Goal: Task Accomplishment & Management: Use online tool/utility

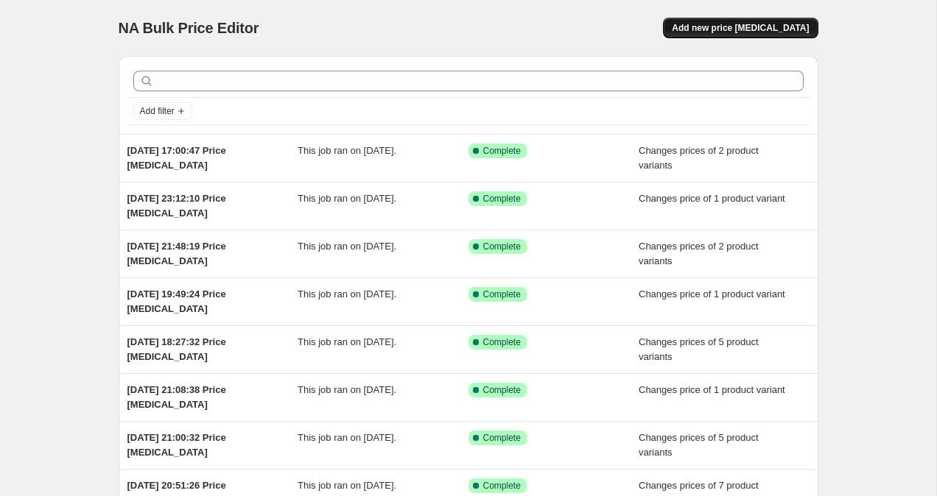
click at [729, 30] on span "Add new price [MEDICAL_DATA]" at bounding box center [740, 28] width 137 height 12
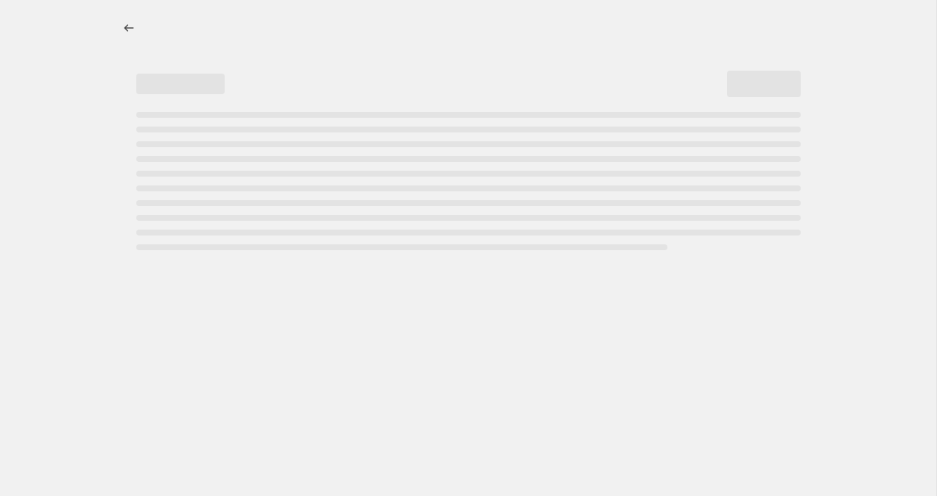
select select "percentage"
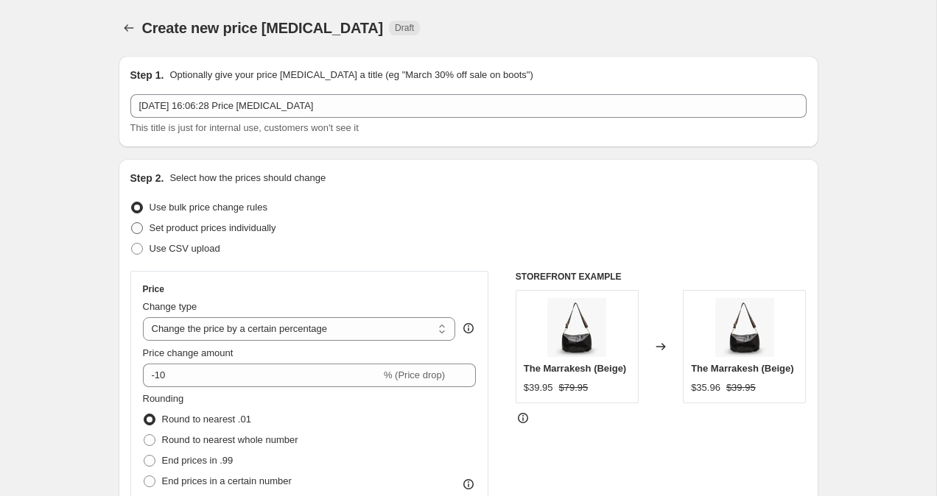
click at [133, 235] on label "Set product prices individually" at bounding box center [203, 228] width 146 height 21
click at [132, 223] on input "Set product prices individually" at bounding box center [131, 222] width 1 height 1
radio input "true"
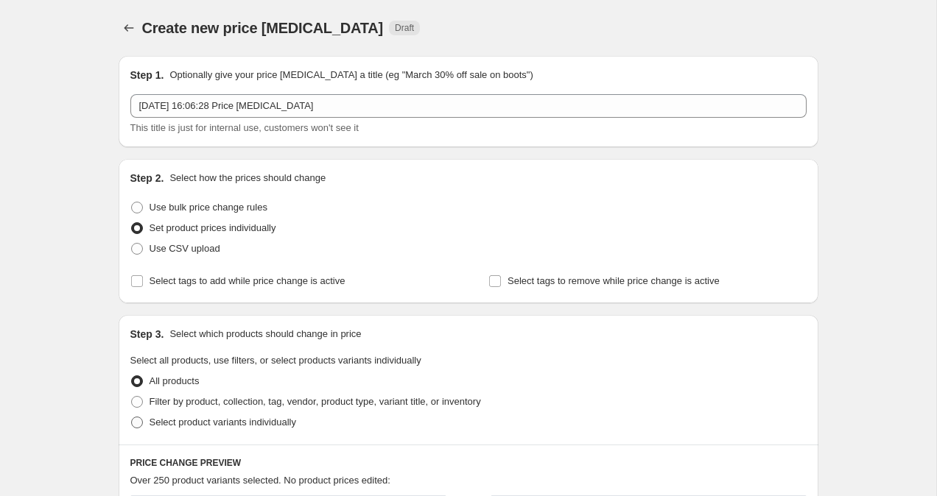
click at [139, 422] on span at bounding box center [137, 423] width 12 height 12
click at [132, 418] on input "Select product variants individually" at bounding box center [131, 417] width 1 height 1
radio input "true"
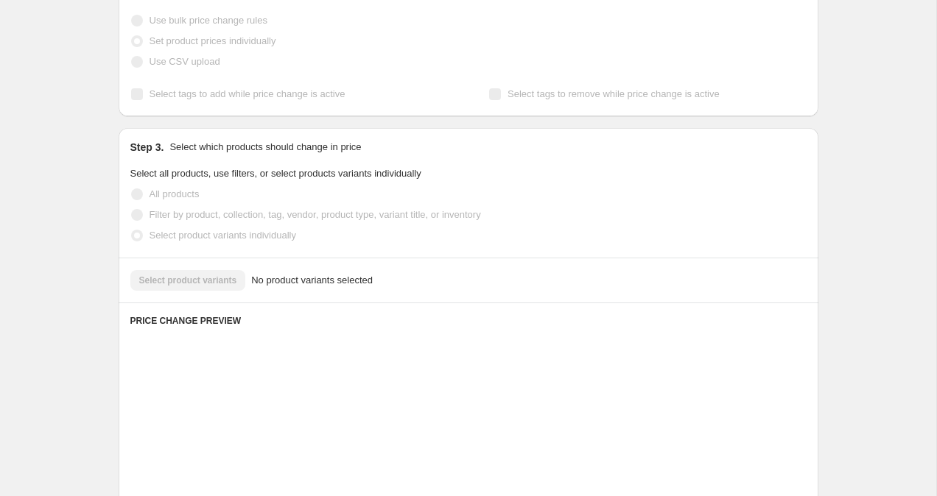
scroll to position [233, 0]
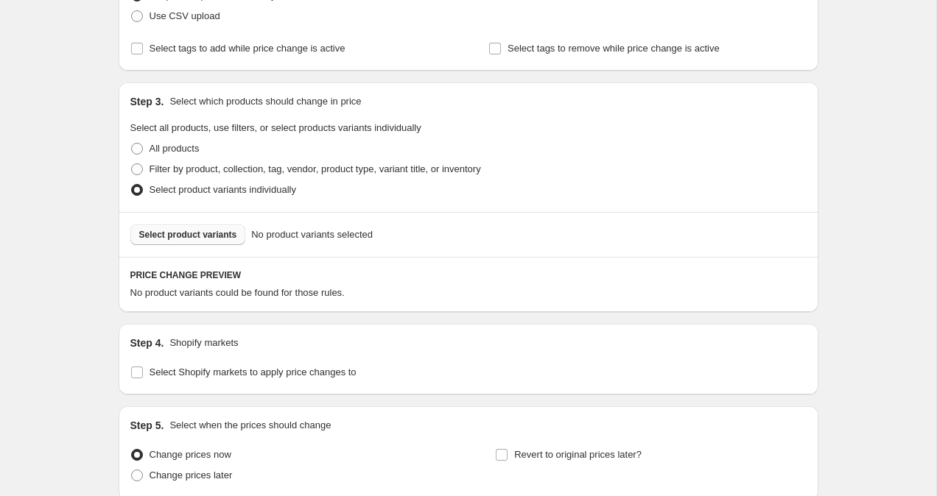
click at [210, 238] on span "Select product variants" at bounding box center [188, 235] width 98 height 12
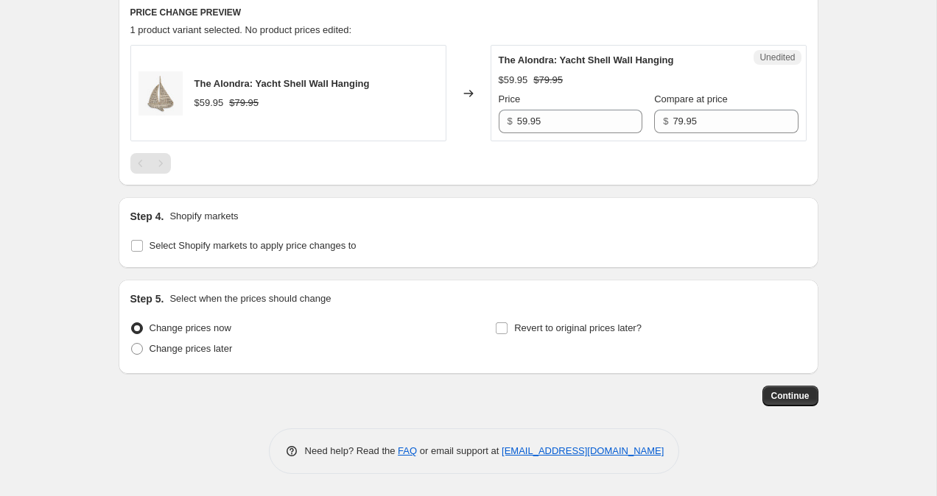
scroll to position [496, 0]
click at [139, 247] on input "Select Shopify markets to apply price changes to" at bounding box center [137, 246] width 12 height 12
checkbox input "true"
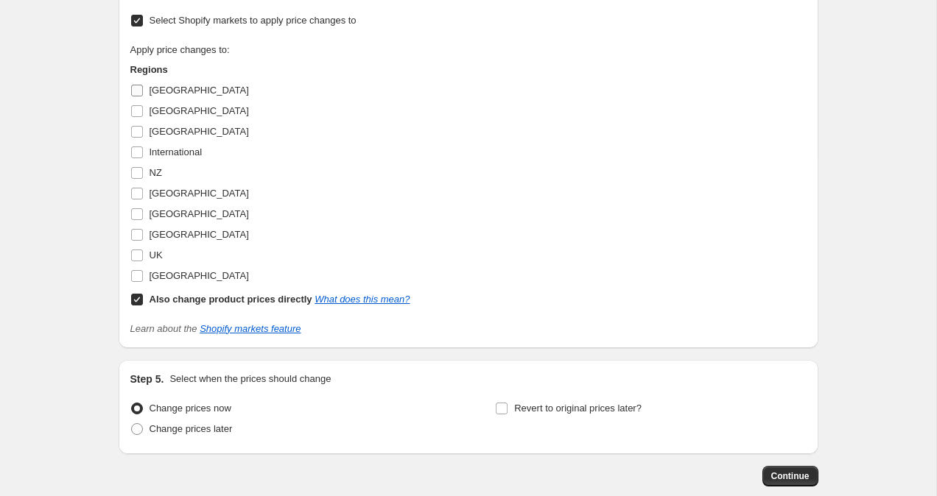
click at [138, 86] on input "[GEOGRAPHIC_DATA]" at bounding box center [137, 91] width 12 height 12
checkbox input "true"
click at [136, 294] on input "Also change product prices directly What does this mean?" at bounding box center [137, 300] width 12 height 12
checkbox input "false"
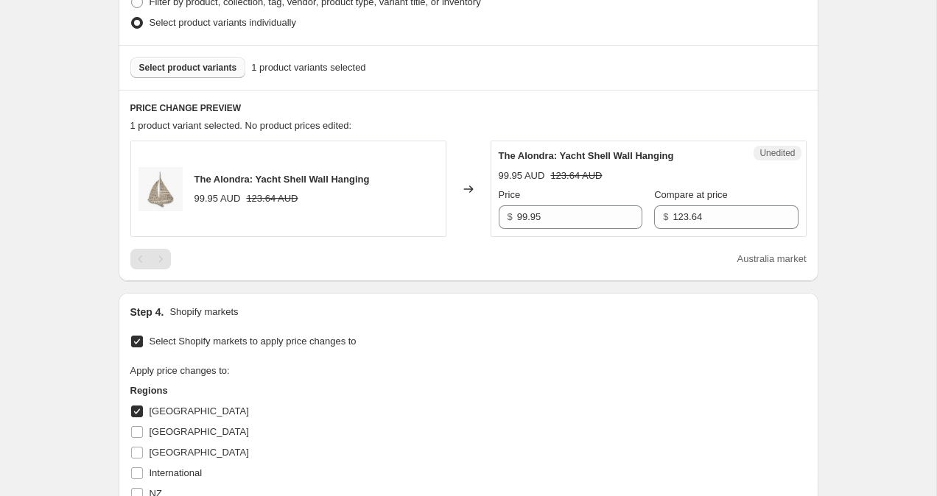
scroll to position [392, 0]
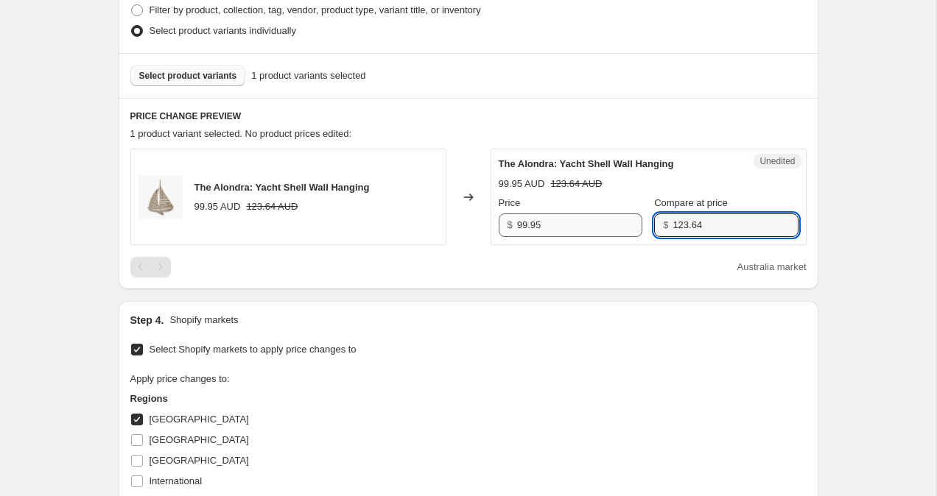
drag, startPoint x: 736, startPoint y: 228, endPoint x: 577, endPoint y: 221, distance: 159.2
click at [583, 221] on div "Price $ 99.95 Compare at price $ 123.64" at bounding box center [649, 216] width 300 height 41
type input "99.95"
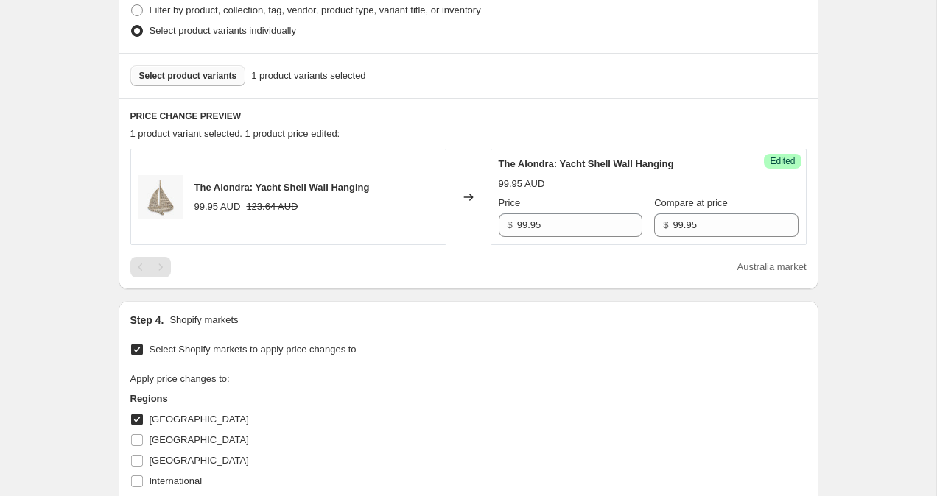
click at [865, 200] on div "Create new price change job. This page is ready Create new price change job Dra…" at bounding box center [468, 257] width 936 height 1298
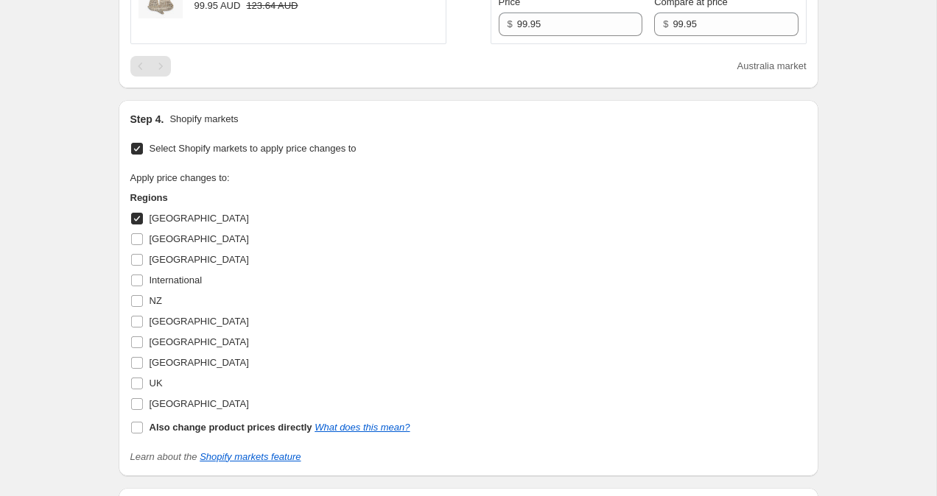
scroll to position [728, 0]
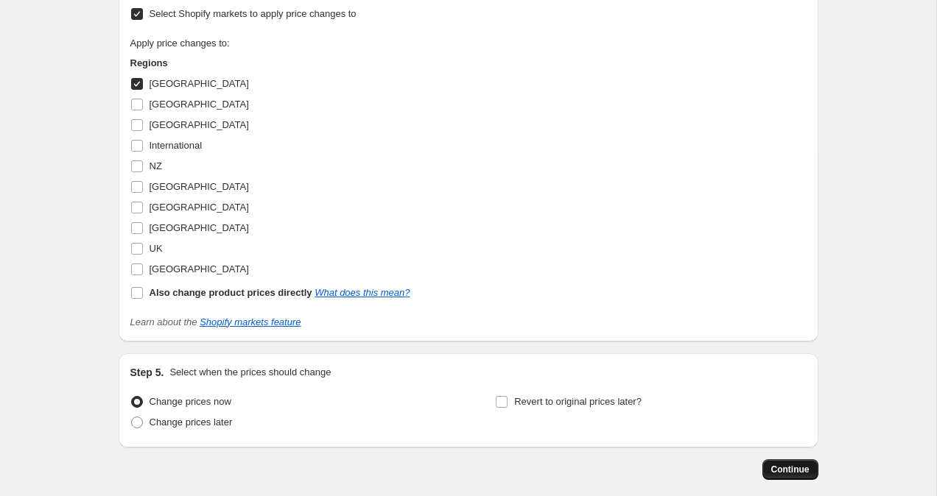
click at [803, 471] on span "Continue" at bounding box center [790, 470] width 38 height 12
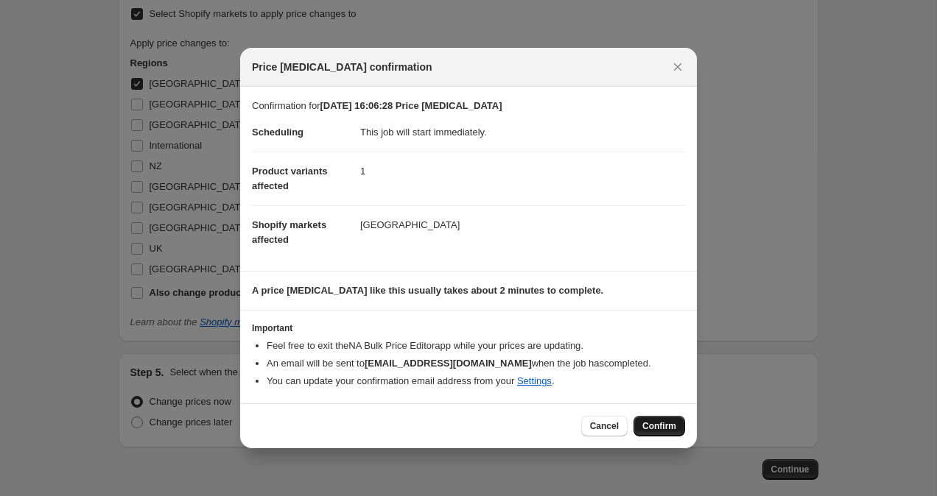
click at [670, 432] on button "Confirm" at bounding box center [659, 426] width 52 height 21
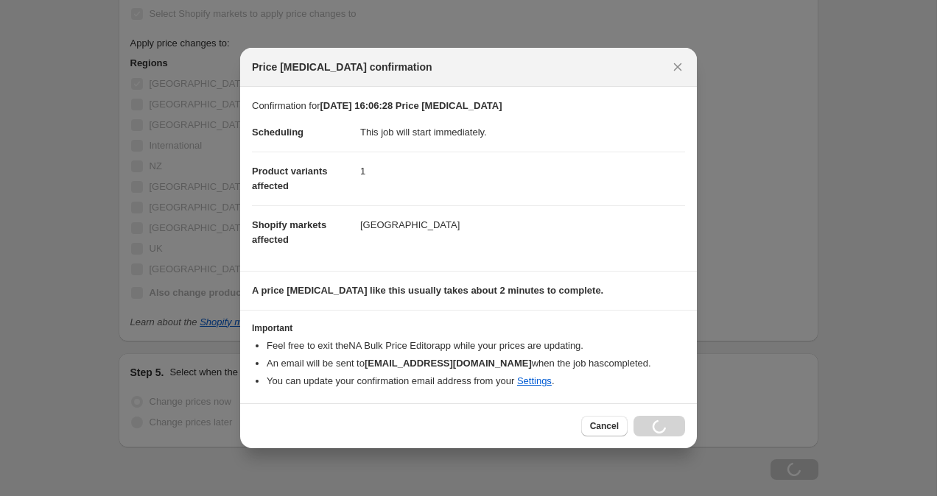
scroll to position [728, 0]
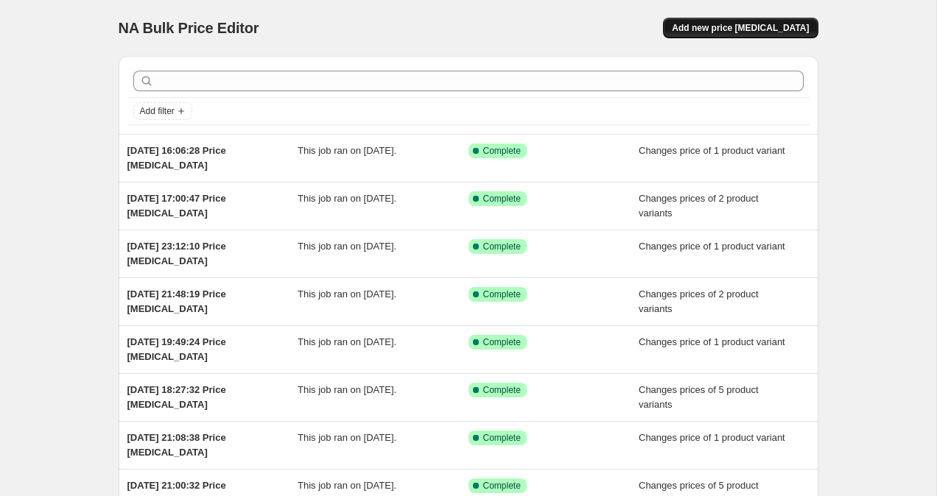
click at [761, 26] on span "Add new price [MEDICAL_DATA]" at bounding box center [740, 28] width 137 height 12
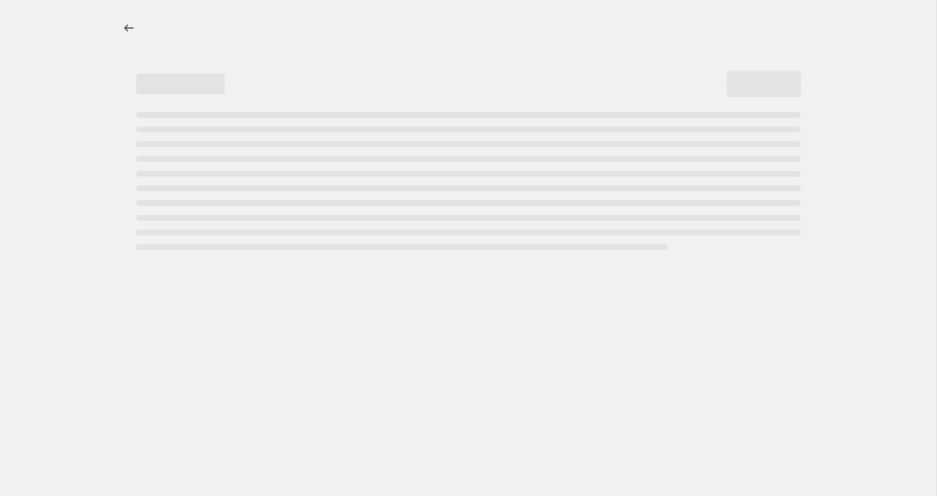
select select "percentage"
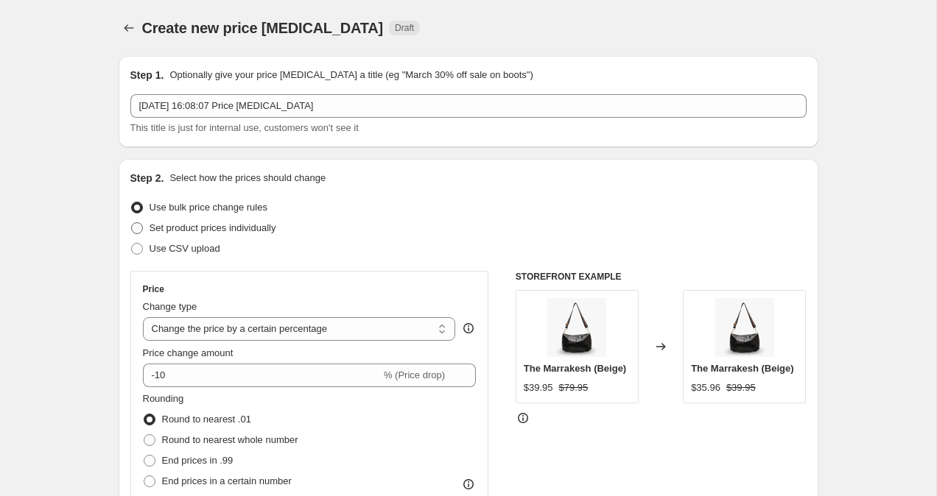
click at [137, 234] on span at bounding box center [136, 228] width 13 height 13
click at [132, 223] on input "Set product prices individually" at bounding box center [131, 222] width 1 height 1
radio input "true"
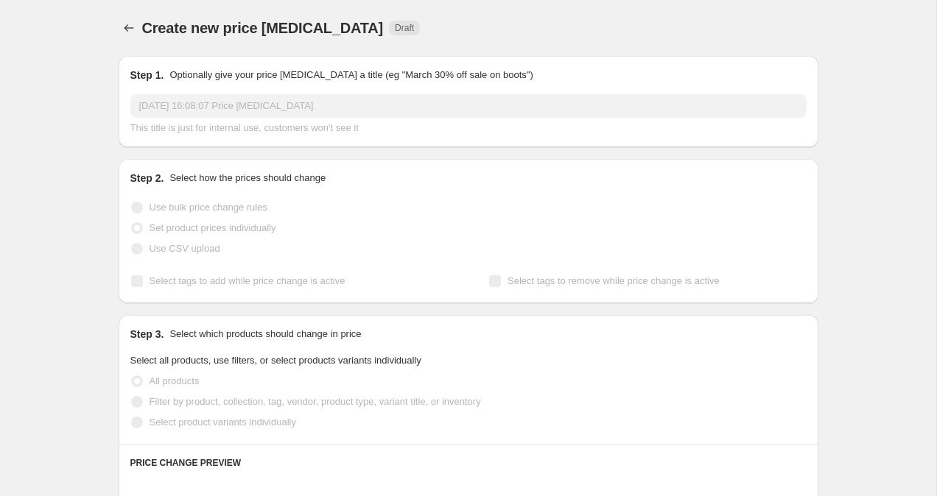
scroll to position [10, 0]
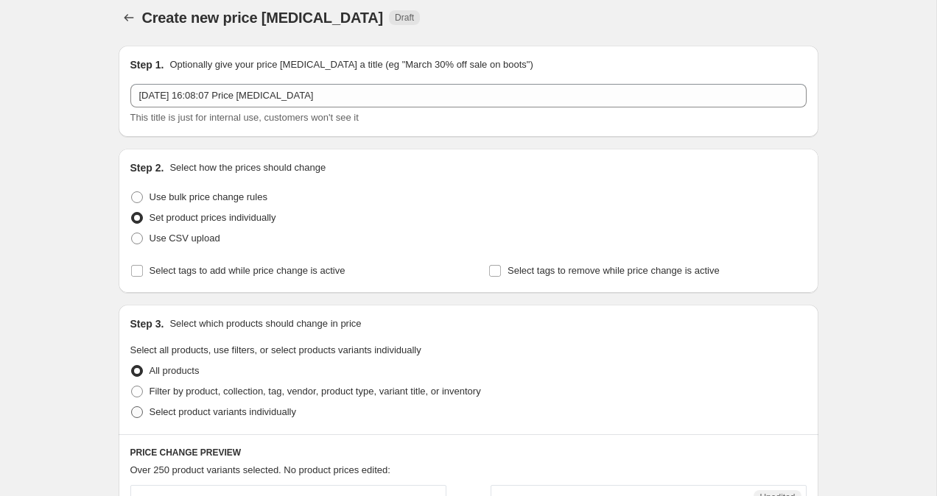
click at [137, 418] on span at bounding box center [137, 413] width 12 height 12
click at [132, 407] on input "Select product variants individually" at bounding box center [131, 407] width 1 height 1
radio input "true"
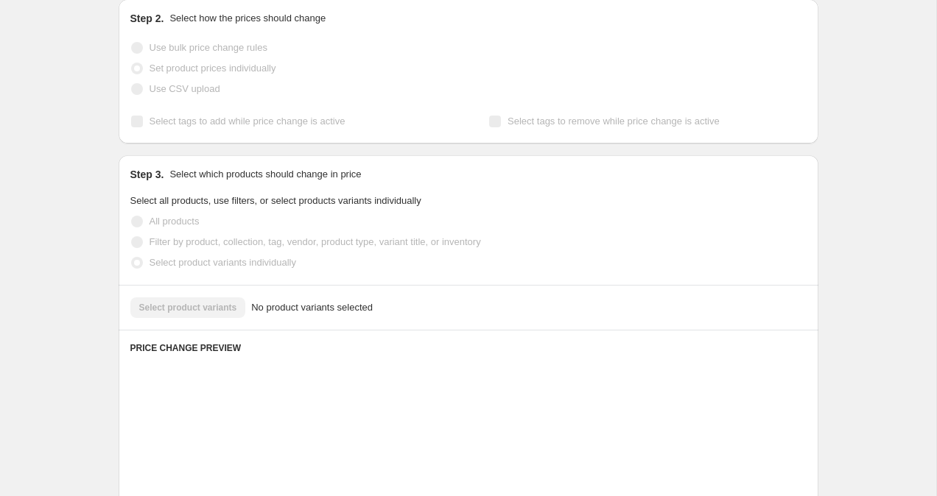
scroll to position [245, 0]
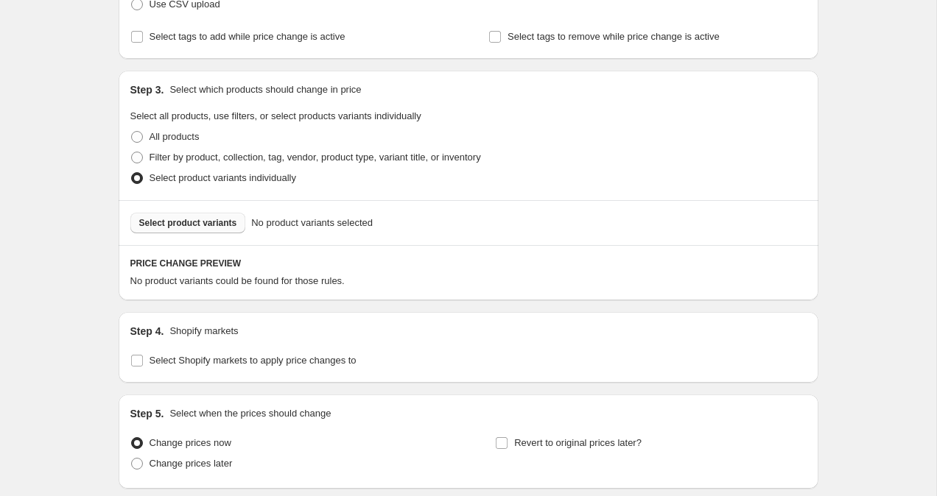
click at [212, 231] on button "Select product variants" at bounding box center [188, 223] width 116 height 21
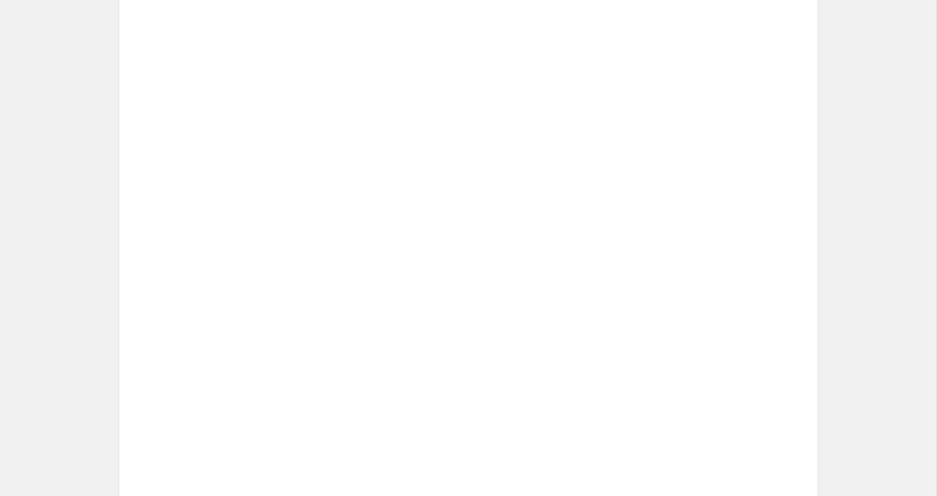
scroll to position [703, 0]
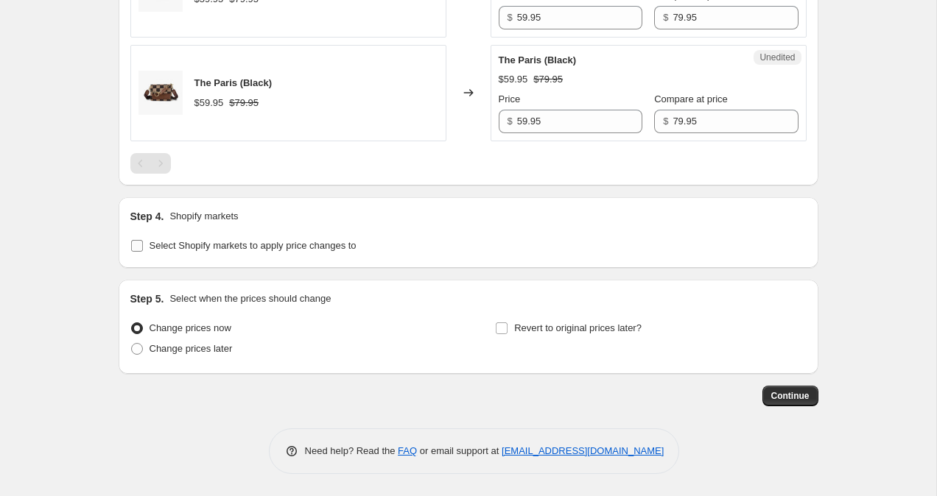
click at [140, 253] on label "Select Shopify markets to apply price changes to" at bounding box center [243, 246] width 226 height 21
click at [140, 252] on input "Select Shopify markets to apply price changes to" at bounding box center [137, 246] width 12 height 12
checkbox input "true"
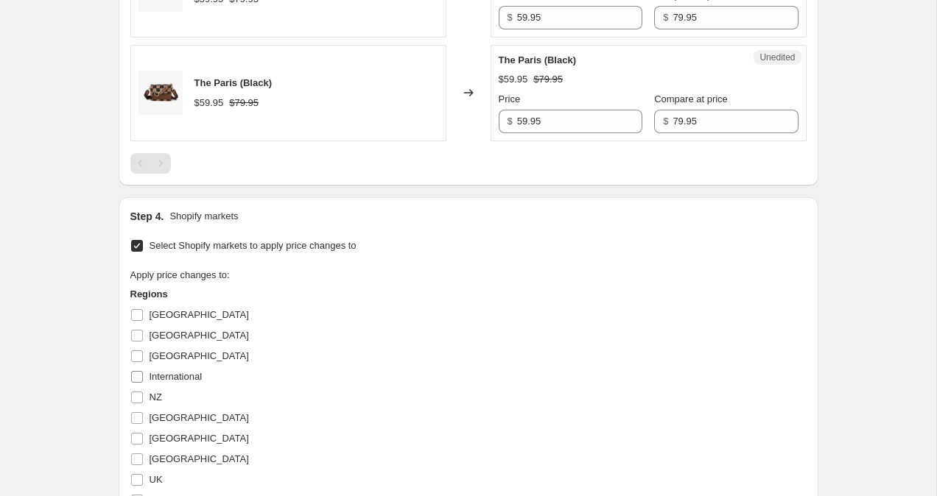
scroll to position [750, 0]
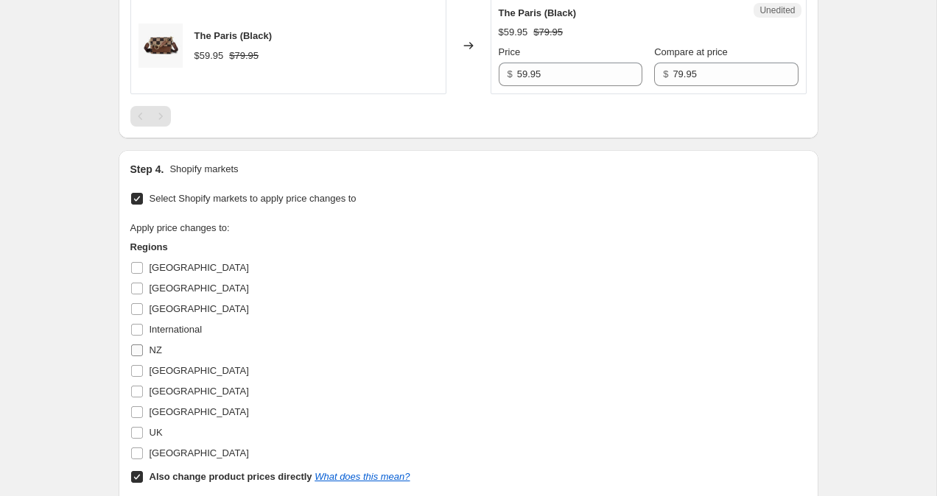
click at [137, 350] on input "NZ" at bounding box center [137, 351] width 12 height 12
checkbox input "true"
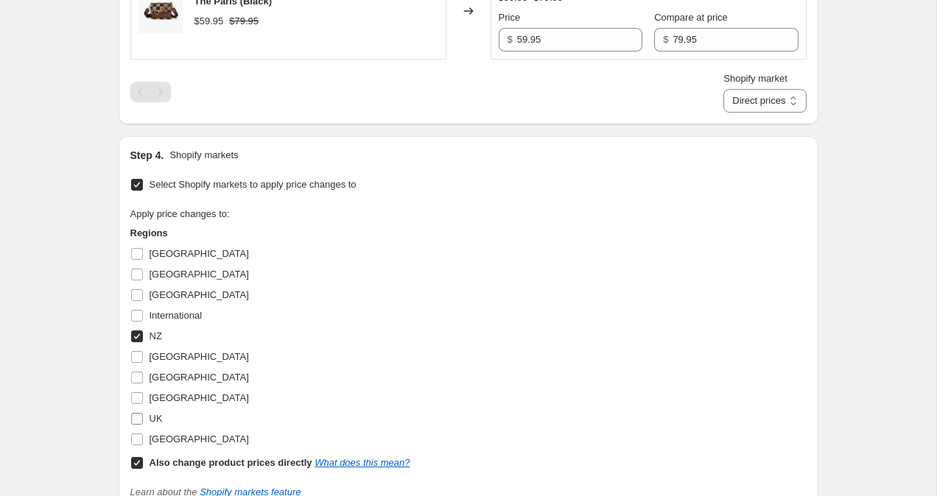
scroll to position [787, 0]
click at [139, 460] on input "Also change product prices directly What does this mean?" at bounding box center [137, 462] width 12 height 12
checkbox input "false"
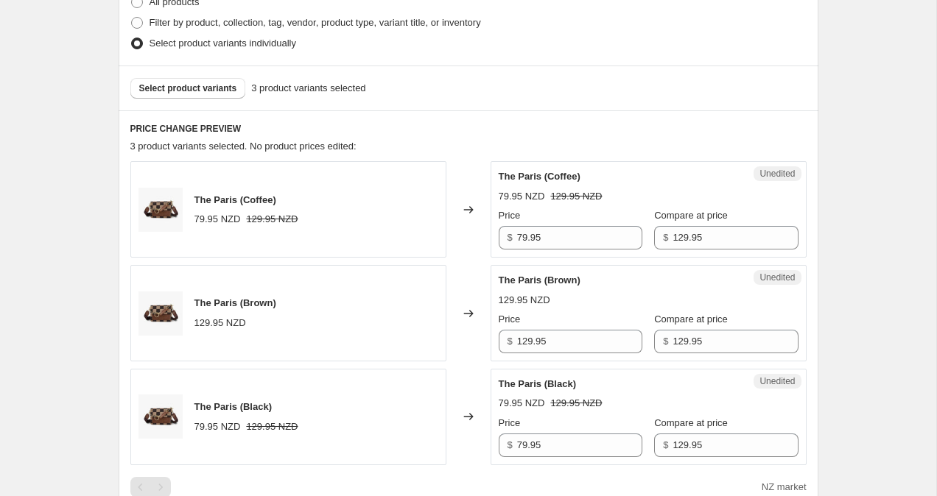
scroll to position [404, 0]
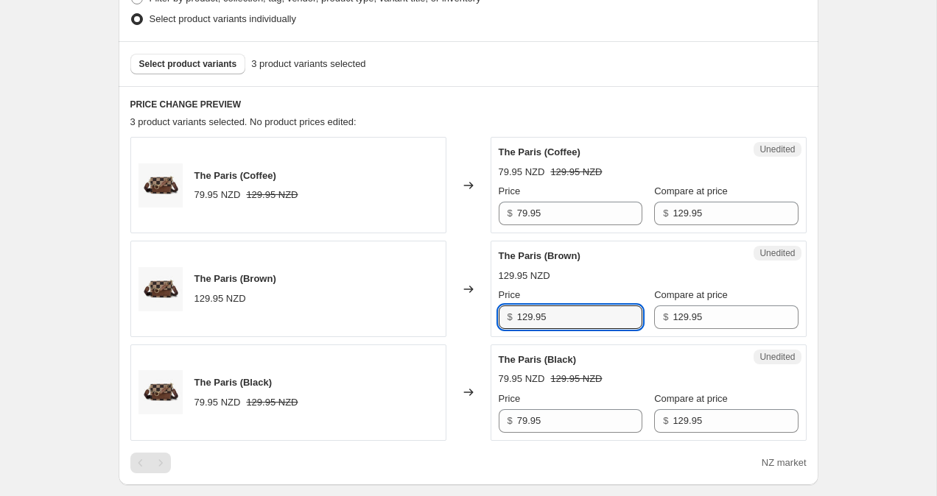
drag, startPoint x: 525, startPoint y: 320, endPoint x: 506, endPoint y: 320, distance: 19.1
click at [506, 320] on div "$ 129.95" at bounding box center [571, 318] width 144 height 24
type input "79.95"
click at [879, 211] on div "Create new price [MEDICAL_DATA]. This page is ready Create new price [MEDICAL_D…" at bounding box center [468, 348] width 936 height 1505
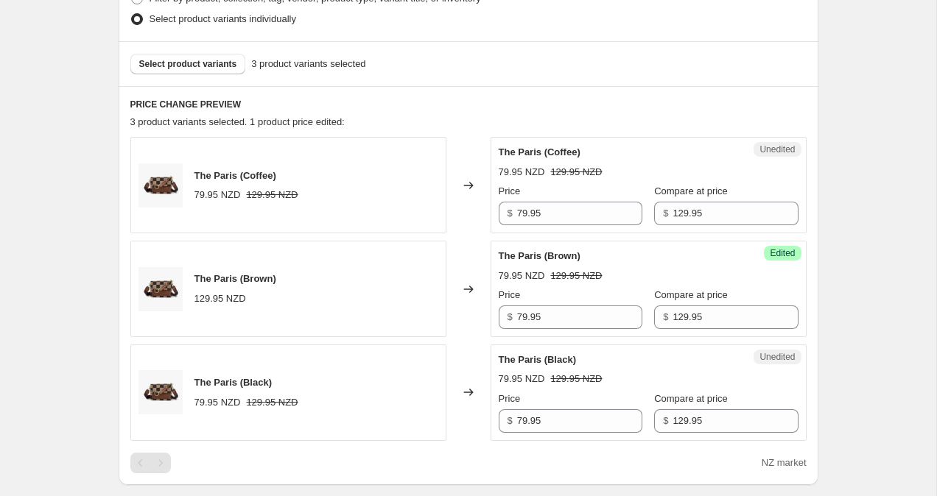
click at [918, 144] on div "Create new price [MEDICAL_DATA]. This page is ready Create new price [MEDICAL_D…" at bounding box center [468, 348] width 936 height 1505
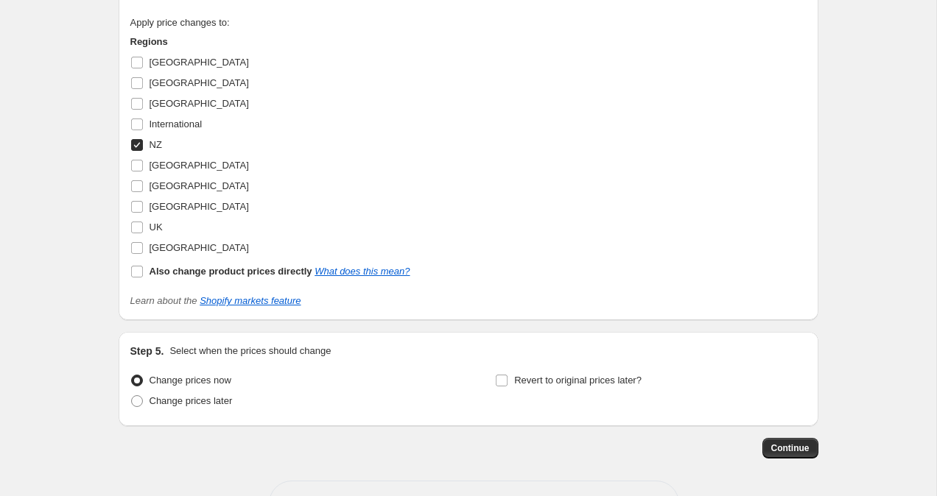
scroll to position [1008, 0]
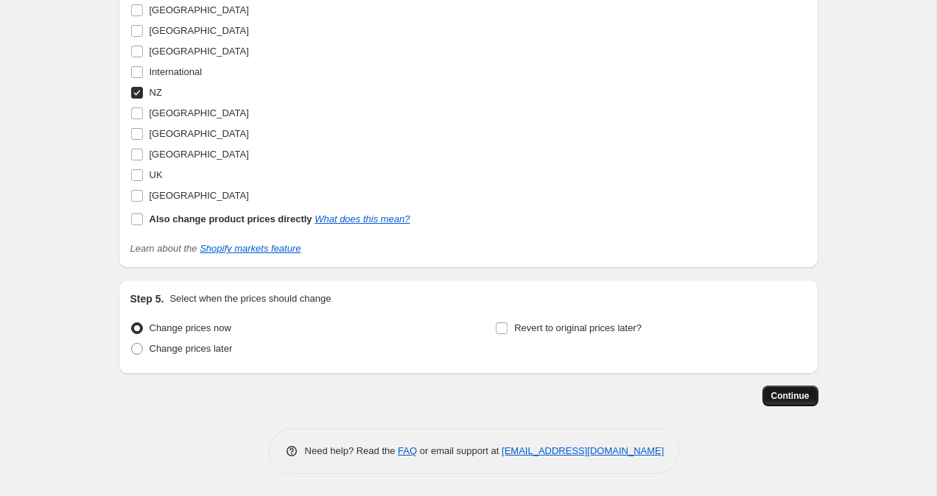
click at [809, 400] on button "Continue" at bounding box center [790, 396] width 56 height 21
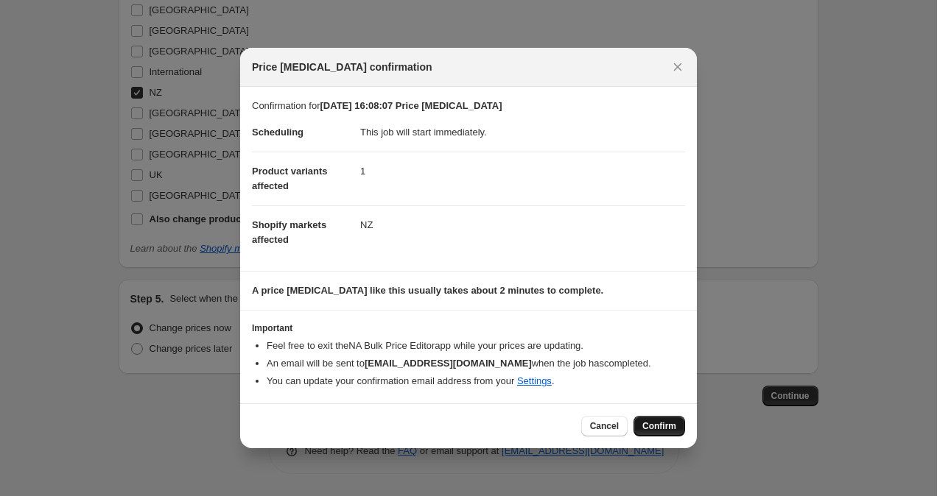
click at [684, 421] on div "Cancel Confirm" at bounding box center [468, 426] width 457 height 45
click at [679, 424] on button "Confirm" at bounding box center [659, 426] width 52 height 21
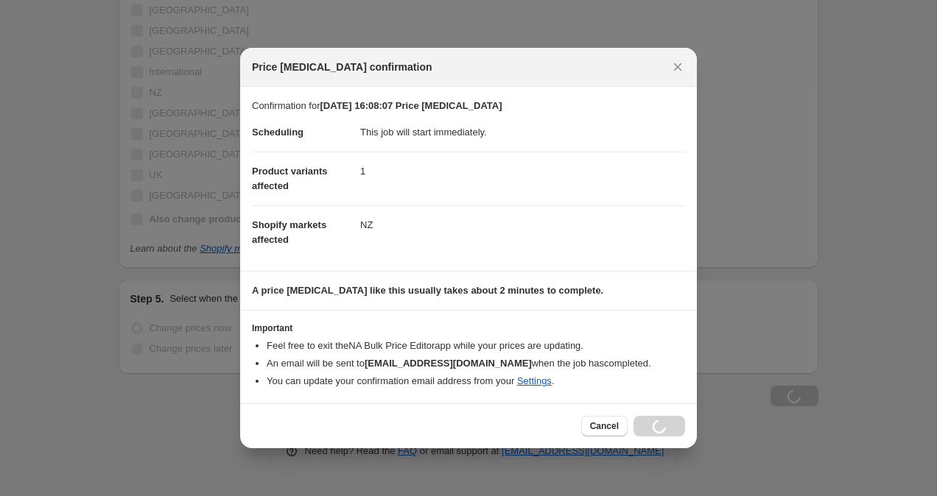
scroll to position [1008, 0]
